Goal: Task Accomplishment & Management: Manage account settings

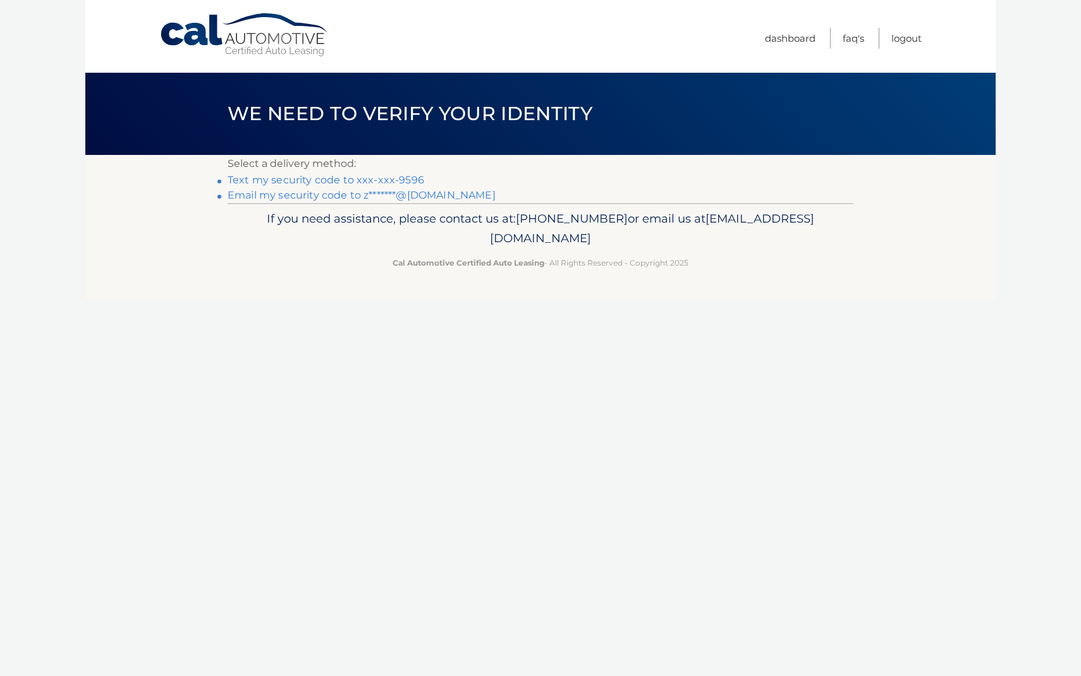
click at [353, 180] on link "Text my security code to xxx-xxx-9596" at bounding box center [326, 180] width 197 height 12
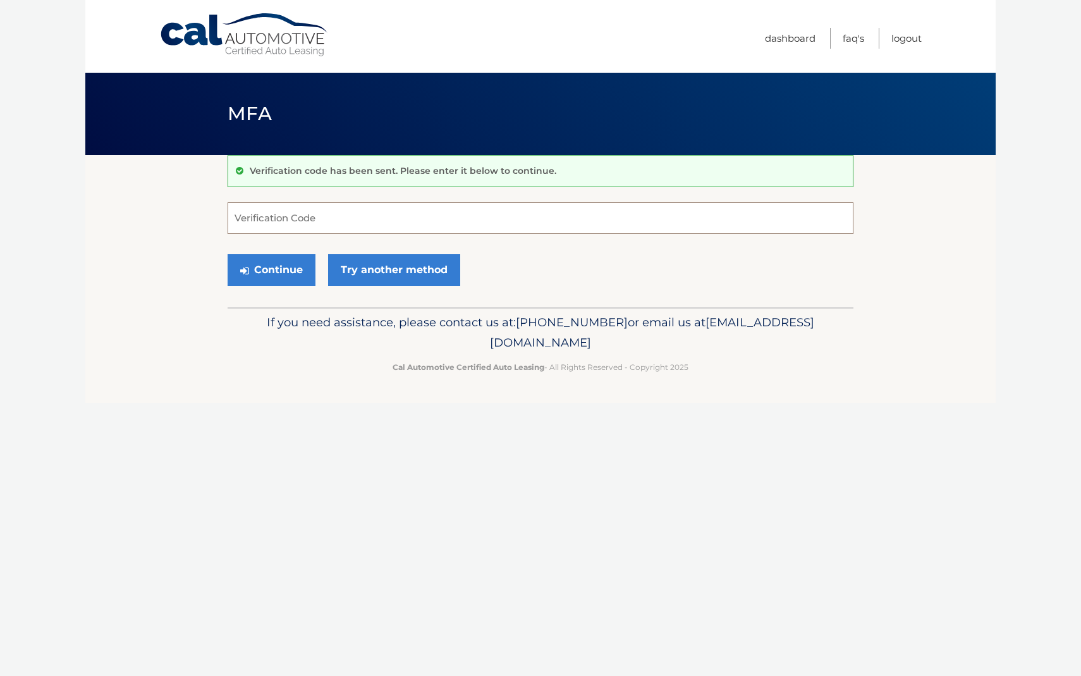
click at [347, 220] on input "Verification Code" at bounding box center [541, 218] width 626 height 32
type input "282147"
click at [298, 274] on button "Continue" at bounding box center [272, 270] width 88 height 32
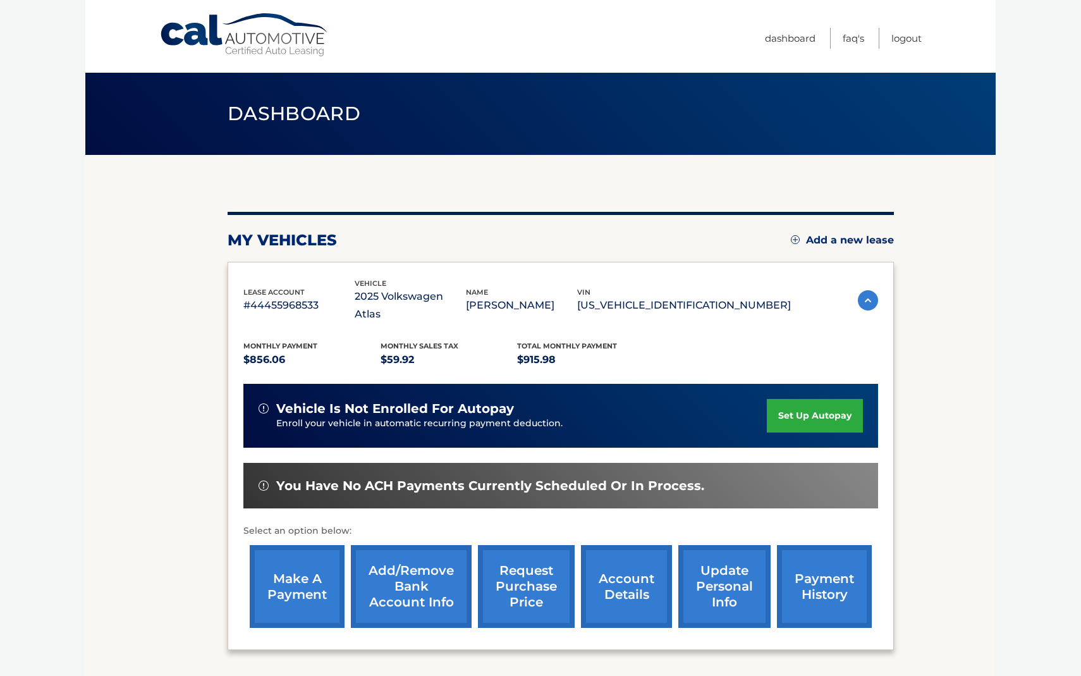
click at [532, 351] on p "$915.98" at bounding box center [585, 360] width 137 height 18
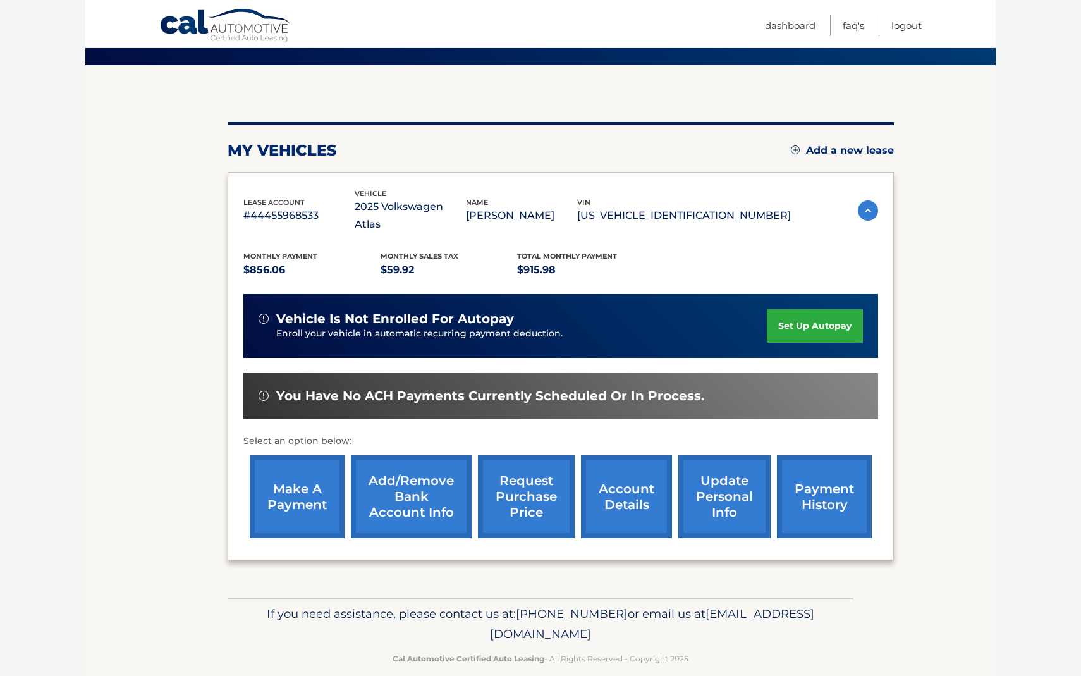
click at [571, 337] on div "vehicle is not enrolled for autopay Enroll your vehicle in automatic recurring …" at bounding box center [560, 326] width 635 height 64
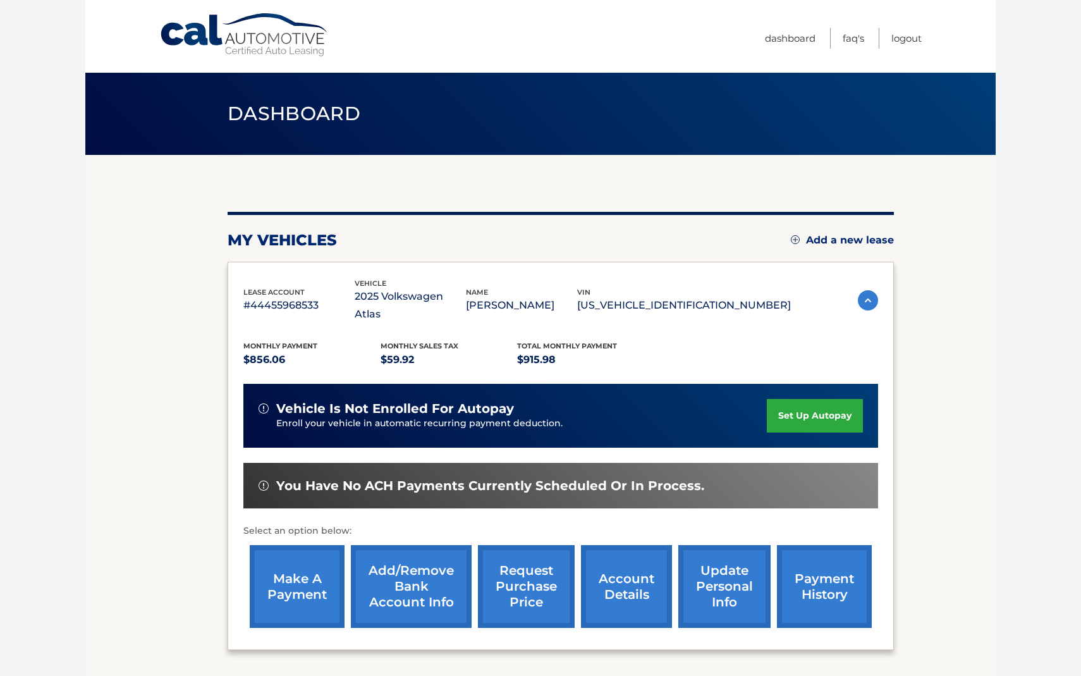
click at [300, 577] on link "make a payment" at bounding box center [297, 586] width 95 height 83
click at [850, 39] on link "FAQ's" at bounding box center [853, 38] width 21 height 21
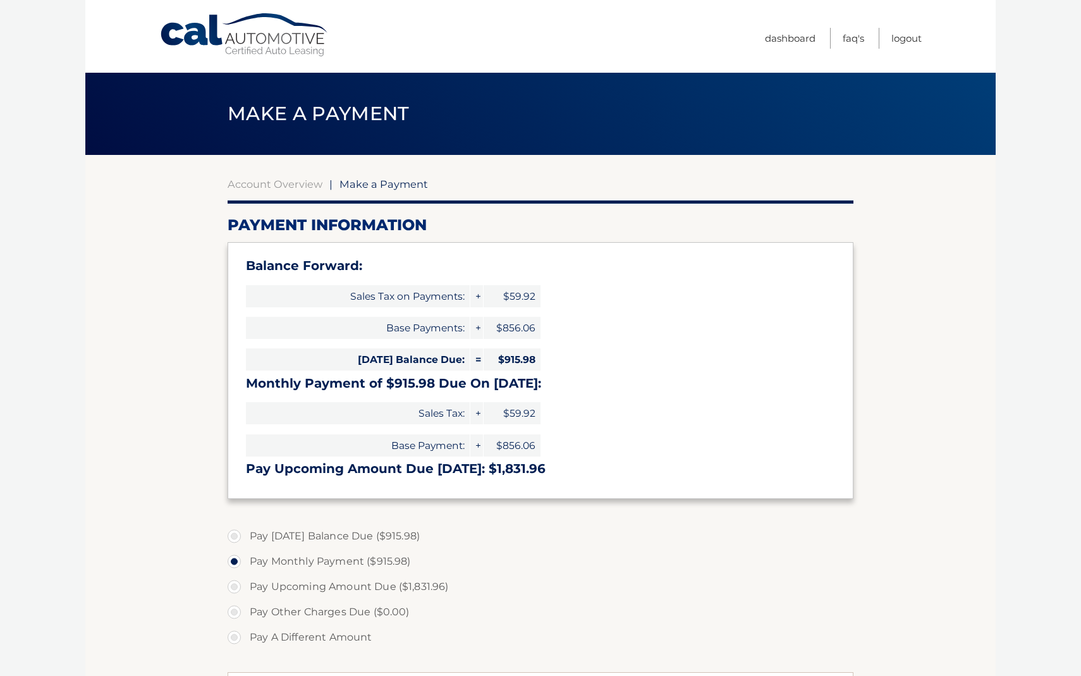
select select "MDc2NTMxZDItZmQ2NC00Y2JmLWJhOTAtYmNlZjZjZmIwODE2"
click at [856, 42] on link "FAQ's" at bounding box center [853, 38] width 21 height 21
